Goal: Transaction & Acquisition: Purchase product/service

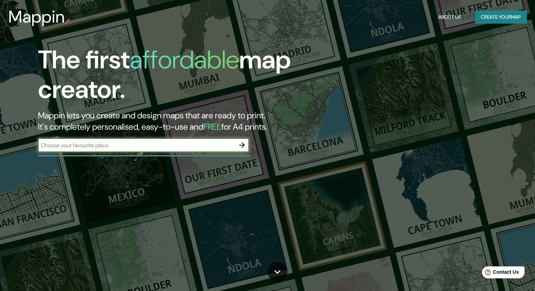
click at [140, 144] on input "text" at bounding box center [136, 145] width 197 height 8
type input "[PERSON_NAME] 1 y balcarce"
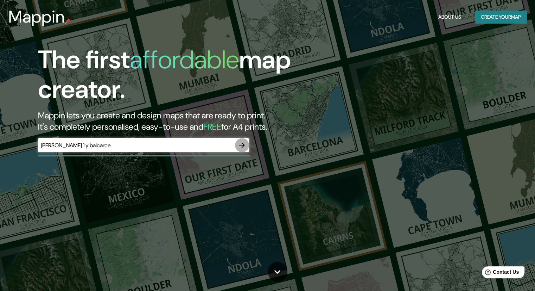
click at [244, 150] on button "button" at bounding box center [242, 145] width 14 height 14
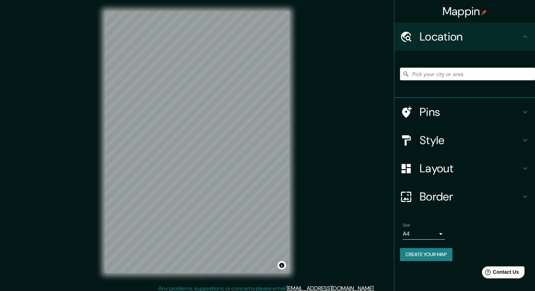
click at [447, 71] on input "Pick your city or area" at bounding box center [467, 74] width 135 height 13
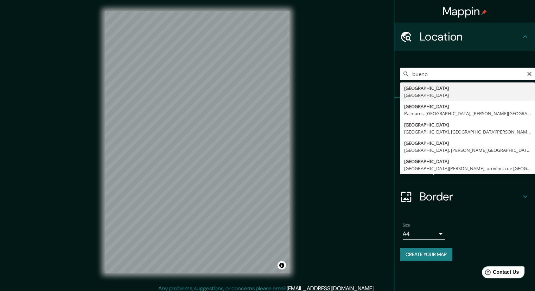
type input "[GEOGRAPHIC_DATA], [GEOGRAPHIC_DATA]"
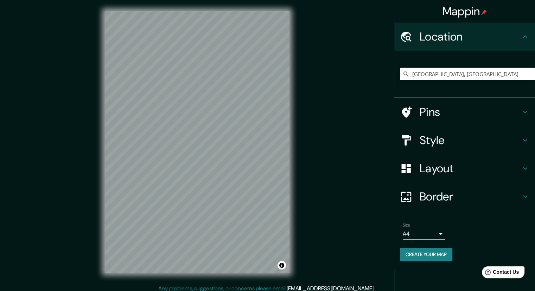
click at [458, 117] on h4 "Pins" at bounding box center [470, 112] width 101 height 14
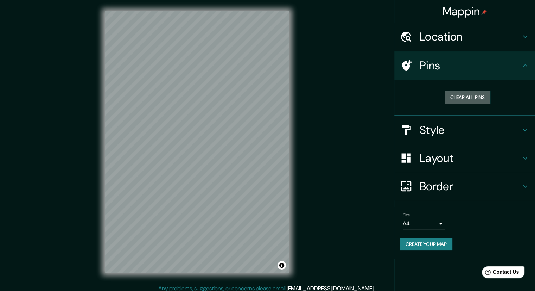
click at [465, 98] on button "Clear all pins" at bounding box center [468, 97] width 46 height 13
click at [494, 60] on h4 "Pins" at bounding box center [470, 65] width 101 height 14
click at [516, 70] on h4 "Pins" at bounding box center [470, 65] width 101 height 14
click at [519, 69] on h4 "Pins" at bounding box center [470, 65] width 101 height 14
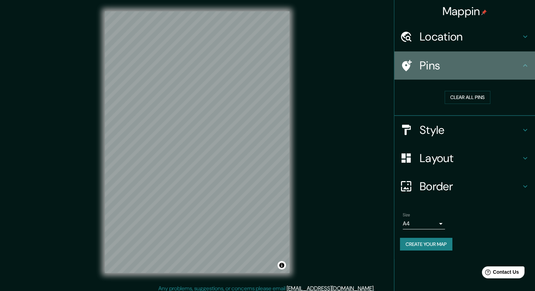
click at [413, 65] on div at bounding box center [410, 65] width 20 height 12
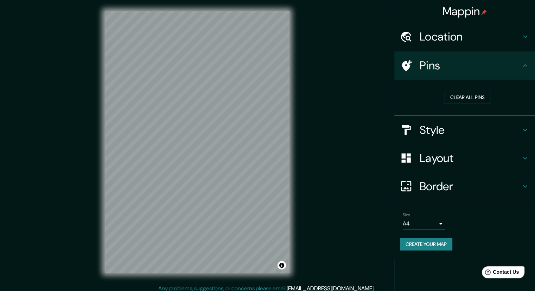
click at [525, 65] on icon at bounding box center [525, 65] width 4 height 2
click at [507, 128] on h4 "Style" at bounding box center [470, 130] width 101 height 14
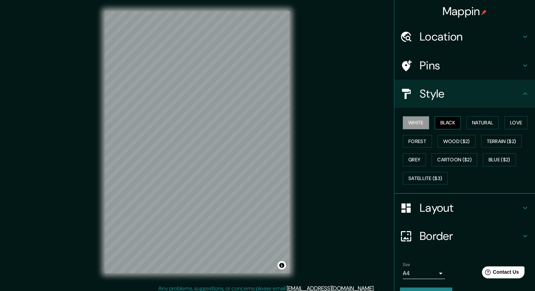
click at [447, 123] on button "Black" at bounding box center [448, 122] width 26 height 13
click at [468, 122] on button "Natural" at bounding box center [483, 122] width 32 height 13
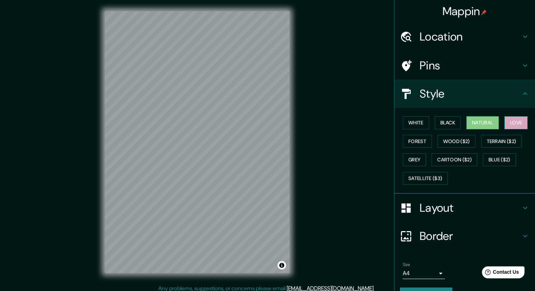
click at [511, 125] on button "Love" at bounding box center [516, 122] width 23 height 13
click at [425, 135] on button "Forest" at bounding box center [417, 141] width 29 height 13
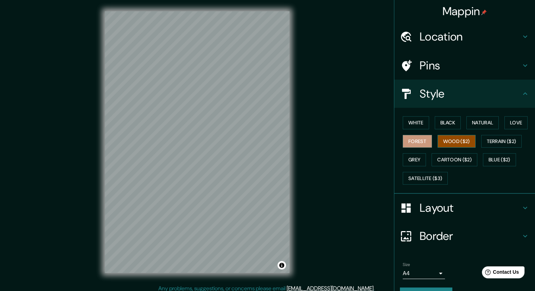
click at [451, 141] on button "Wood ($2)" at bounding box center [457, 141] width 38 height 13
click at [420, 161] on button "Grey" at bounding box center [414, 159] width 23 height 13
click at [448, 127] on button "Black" at bounding box center [448, 122] width 26 height 13
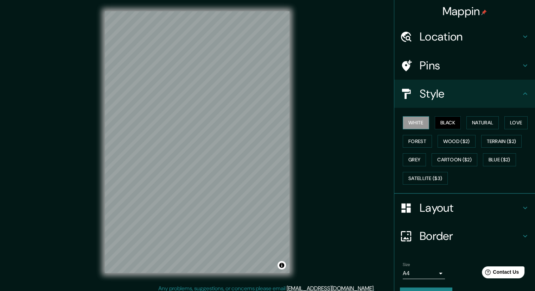
click at [420, 124] on button "White" at bounding box center [416, 122] width 26 height 13
click at [467, 124] on button "Natural" at bounding box center [483, 122] width 32 height 13
click at [418, 125] on button "White" at bounding box center [416, 122] width 26 height 13
click at [470, 119] on button "Natural" at bounding box center [483, 122] width 32 height 13
click at [417, 119] on button "White" at bounding box center [416, 122] width 26 height 13
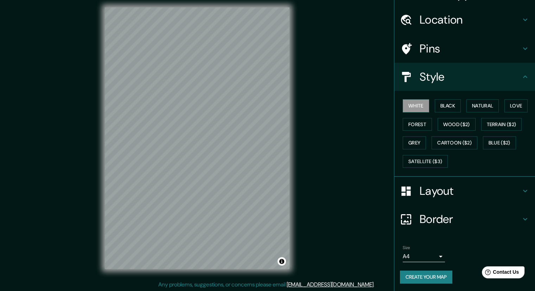
scroll to position [5, 0]
click at [444, 277] on button "Create your map" at bounding box center [426, 276] width 52 height 13
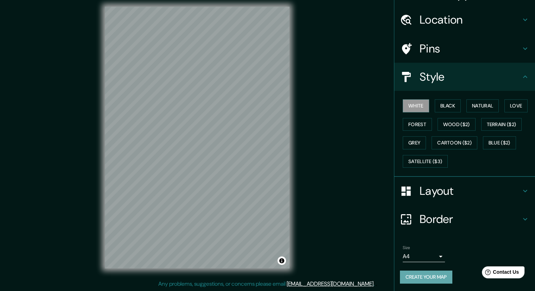
click at [412, 274] on button "Create your map" at bounding box center [426, 276] width 52 height 13
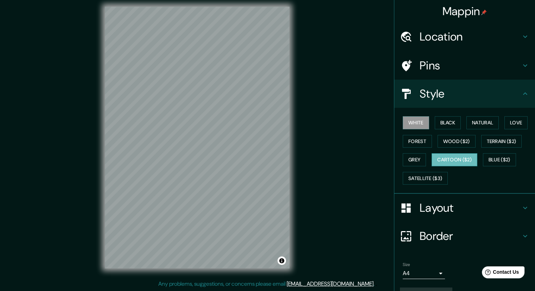
scroll to position [0, 0]
